Goal: Information Seeking & Learning: Learn about a topic

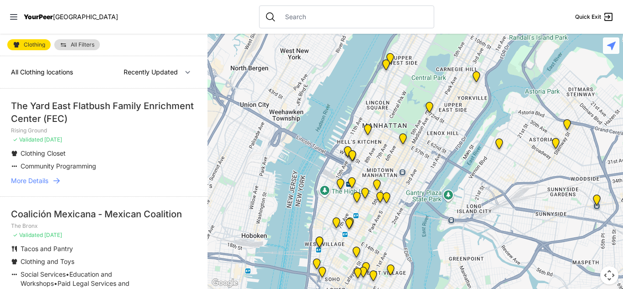
drag, startPoint x: 383, startPoint y: 193, endPoint x: 405, endPoint y: 75, distance: 120.1
click at [405, 75] on div at bounding box center [414, 161] width 415 height 255
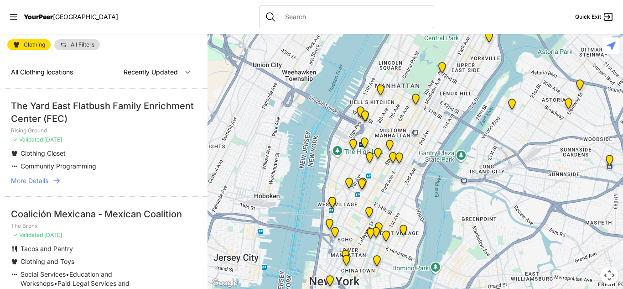
drag, startPoint x: 350, startPoint y: 206, endPoint x: 363, endPoint y: 164, distance: 43.5
click at [363, 164] on div at bounding box center [414, 161] width 415 height 255
click at [353, 141] on img "Chelsea" at bounding box center [352, 146] width 11 height 15
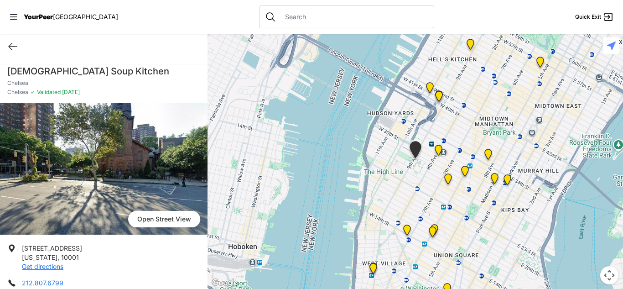
click at [435, 147] on img "Antonio Olivieri Drop-in Center" at bounding box center [438, 151] width 11 height 15
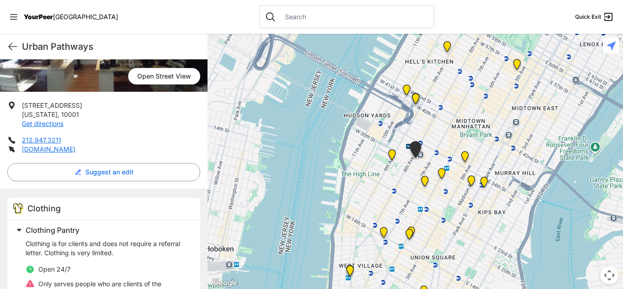
scroll to position [166, 0]
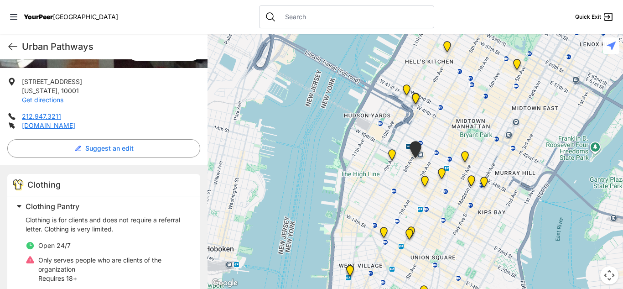
click at [391, 152] on img "Chelsea" at bounding box center [391, 156] width 11 height 15
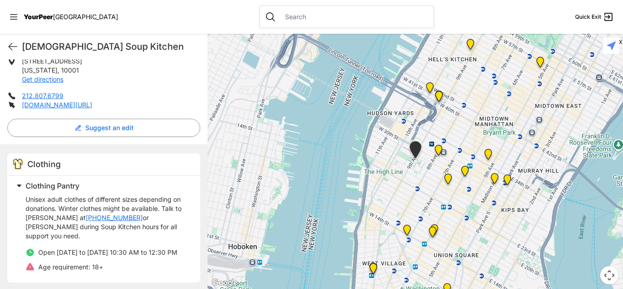
scroll to position [214, 0]
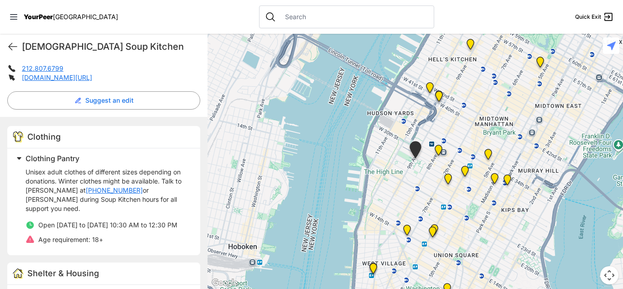
click at [439, 95] on img "Metro Baptist Church" at bounding box center [438, 98] width 11 height 15
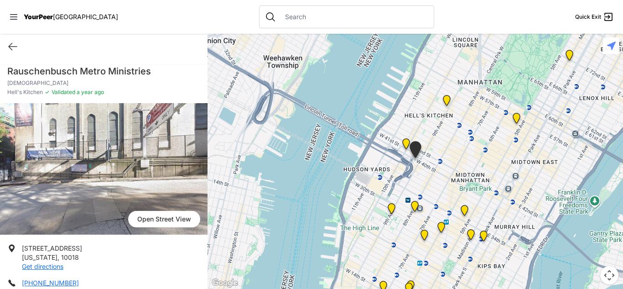
click at [406, 141] on img "New York" at bounding box center [405, 145] width 11 height 15
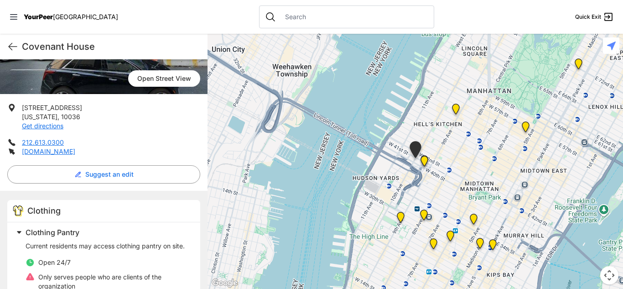
scroll to position [155, 0]
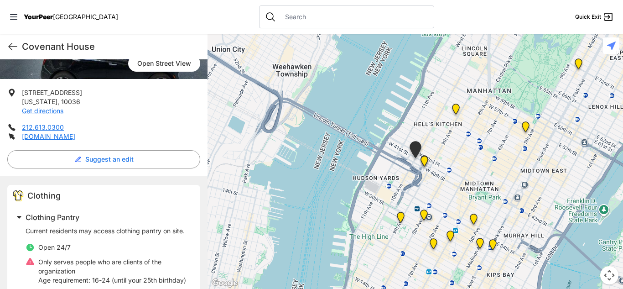
click at [425, 159] on img "Metro Baptist Church" at bounding box center [423, 162] width 11 height 15
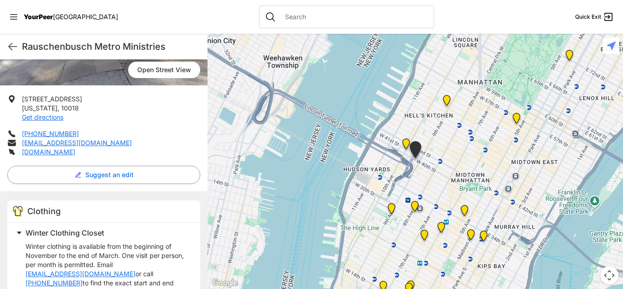
scroll to position [188, 0]
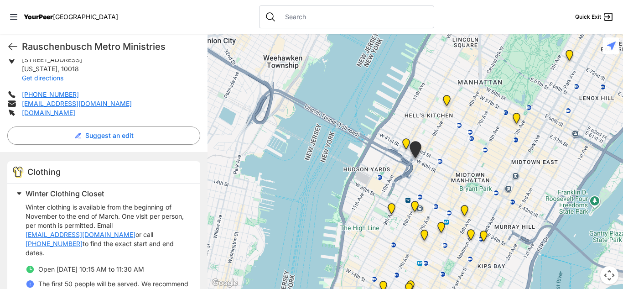
click at [420, 230] on img "New Location, Headquarters" at bounding box center [423, 236] width 11 height 15
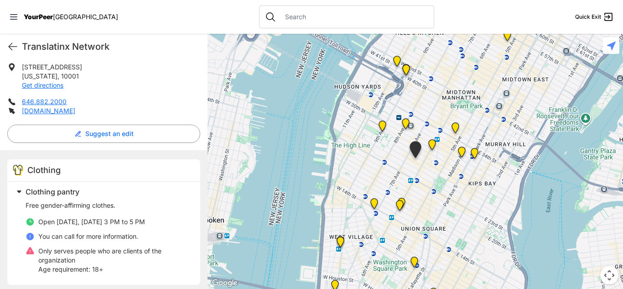
scroll to position [188, 0]
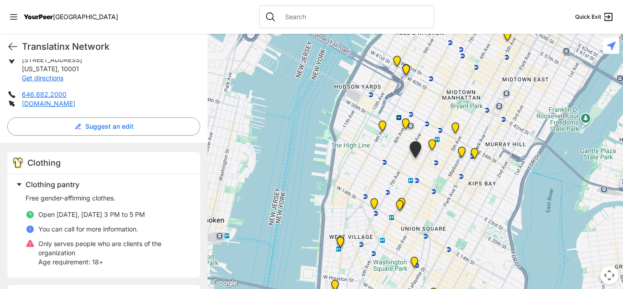
click at [429, 141] on img "Headquarters" at bounding box center [431, 146] width 11 height 15
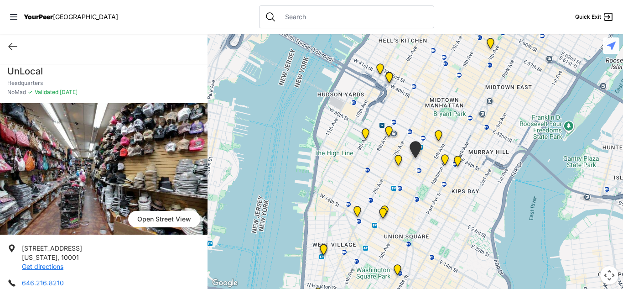
click at [436, 133] on img at bounding box center [438, 137] width 11 height 15
